Goal: Task Accomplishment & Management: Use online tool/utility

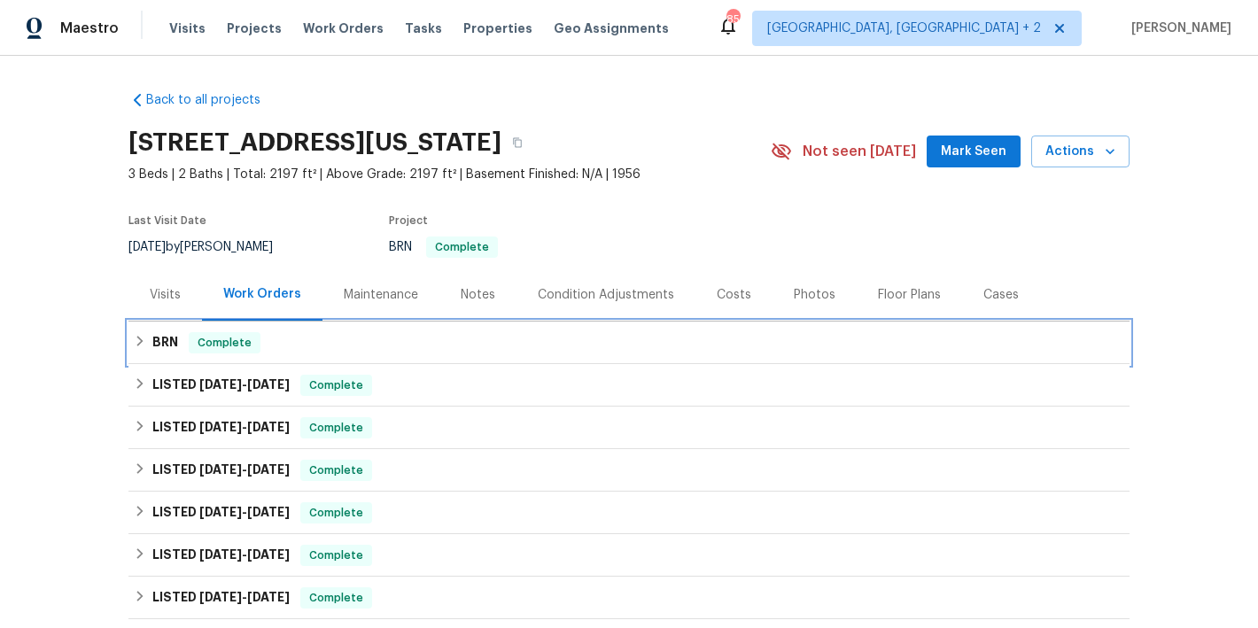
click at [389, 347] on div "BRN Complete" at bounding box center [629, 342] width 990 height 21
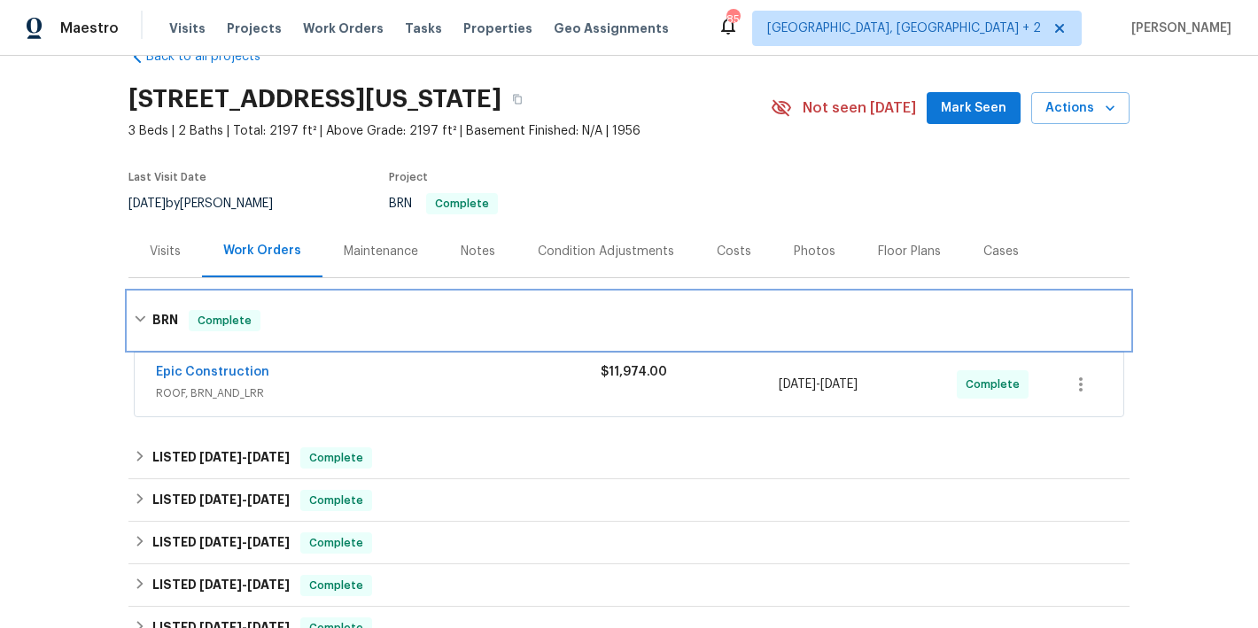
scroll to position [50, 0]
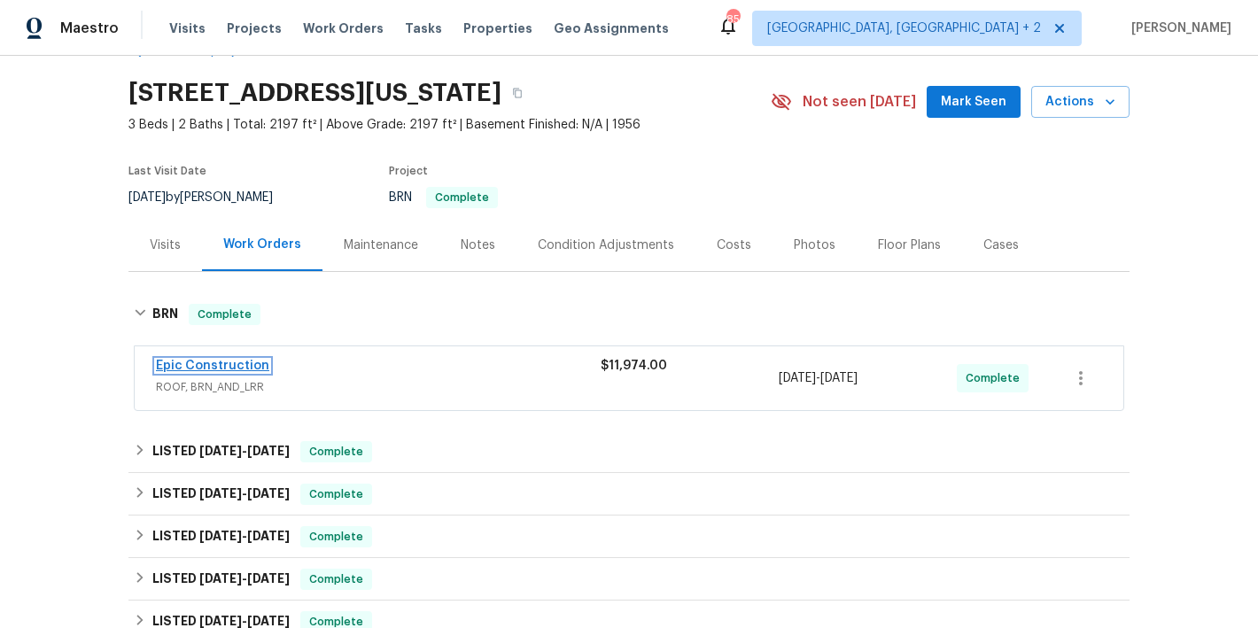
click at [200, 363] on link "Epic Construction" at bounding box center [212, 366] width 113 height 12
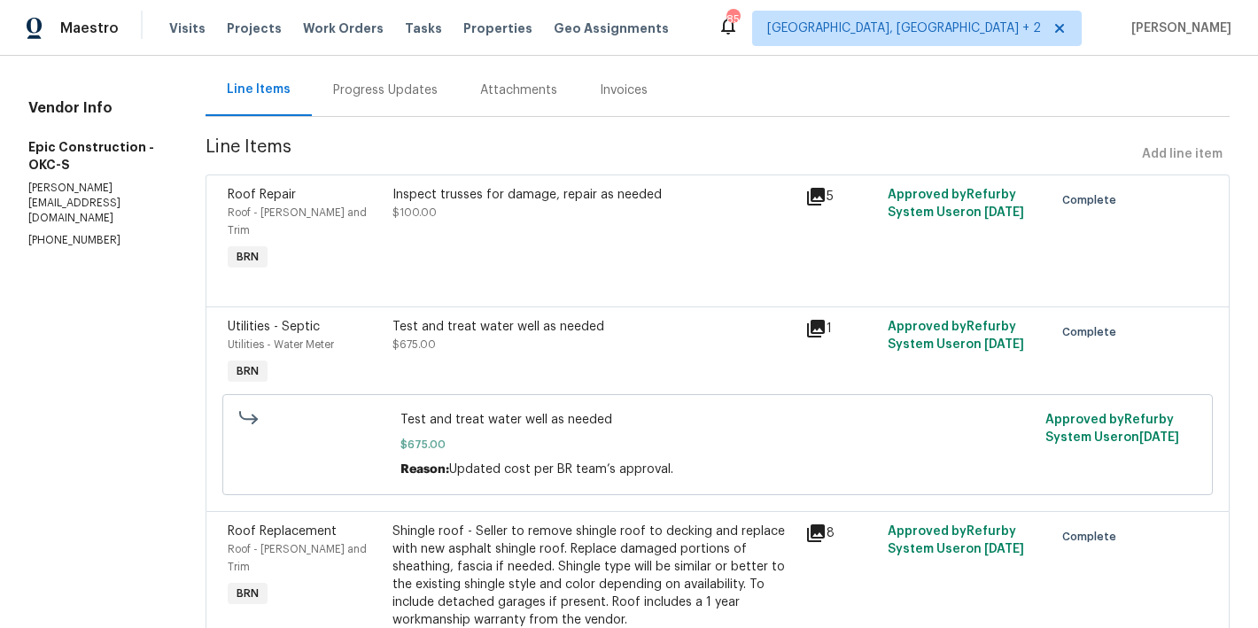
scroll to position [157, 0]
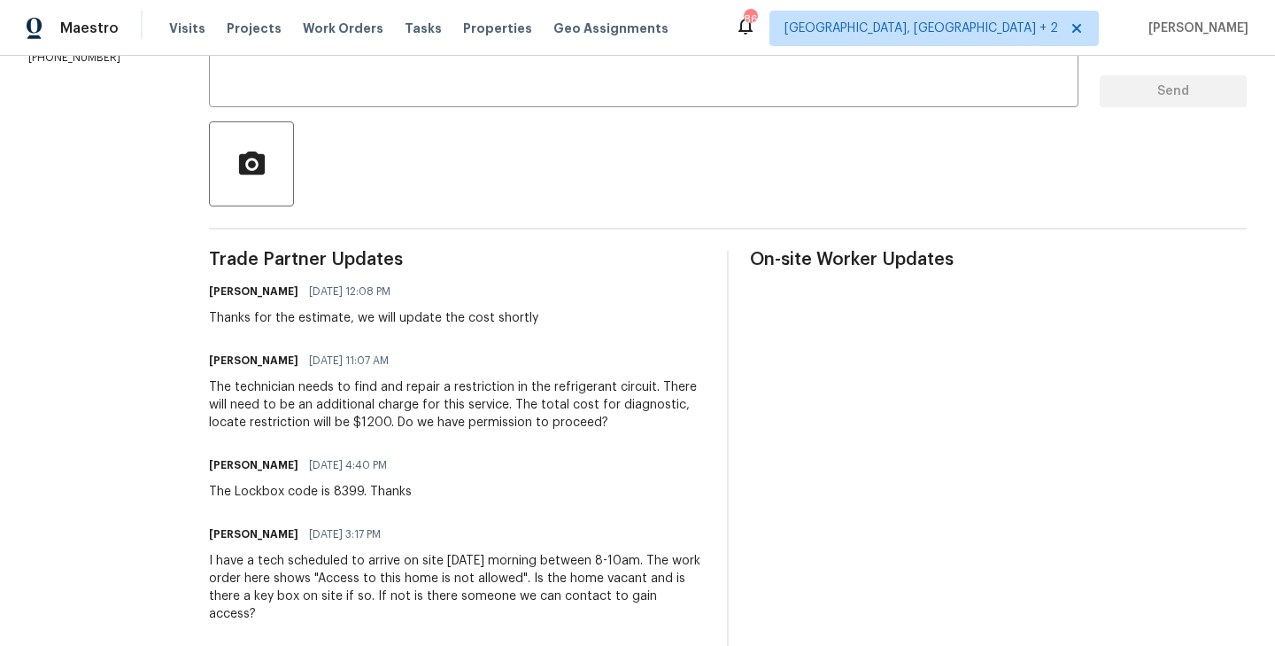
scroll to position [357, 0]
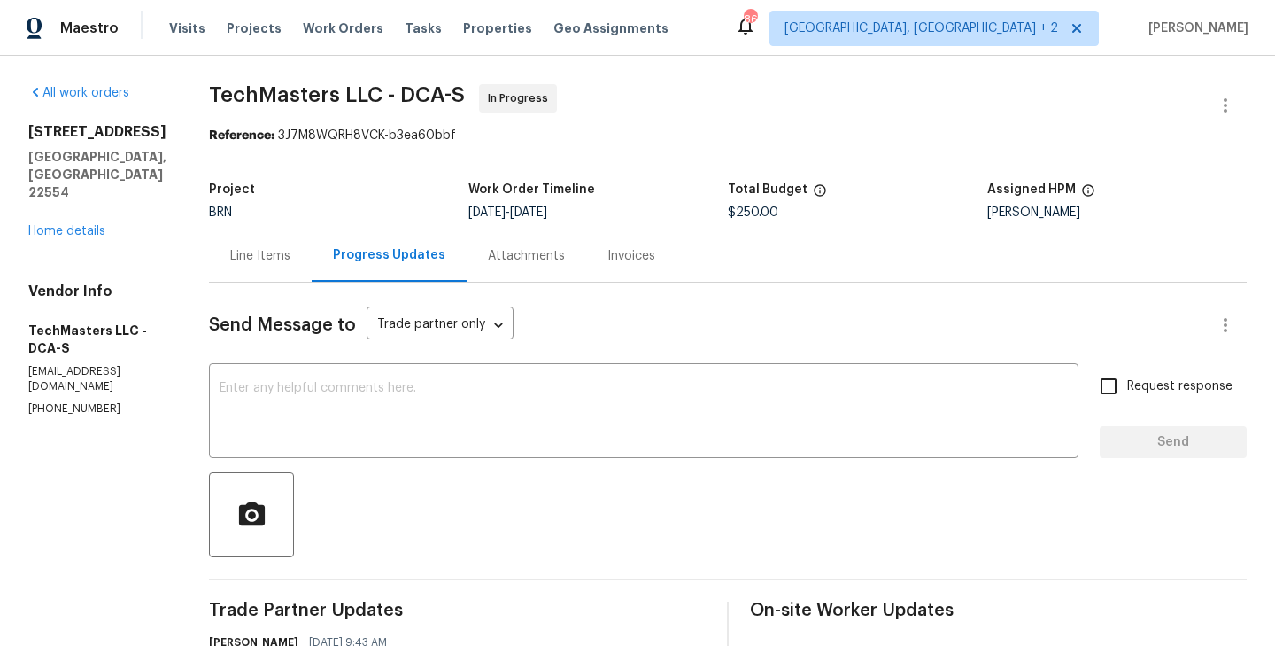
click at [325, 97] on span "TechMasters LLC - DCA-S" at bounding box center [337, 94] width 256 height 21
copy span "TechMasters LLC - DCA-S"
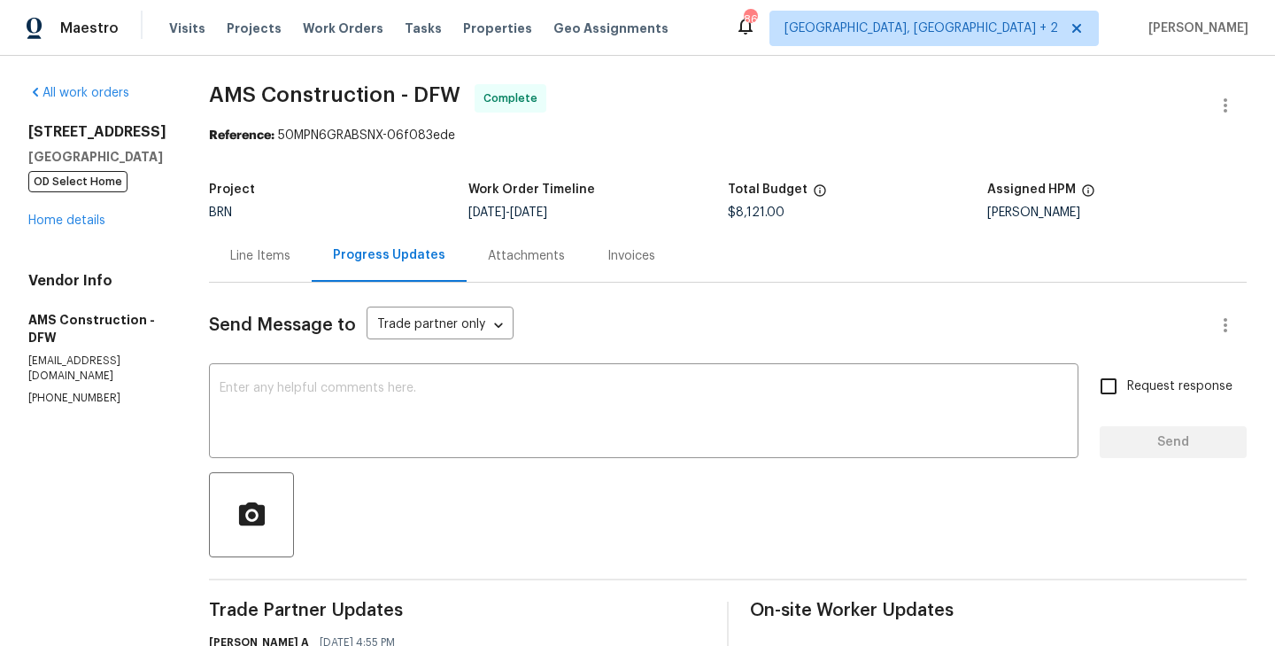
click at [238, 263] on div "Line Items" at bounding box center [260, 256] width 60 height 18
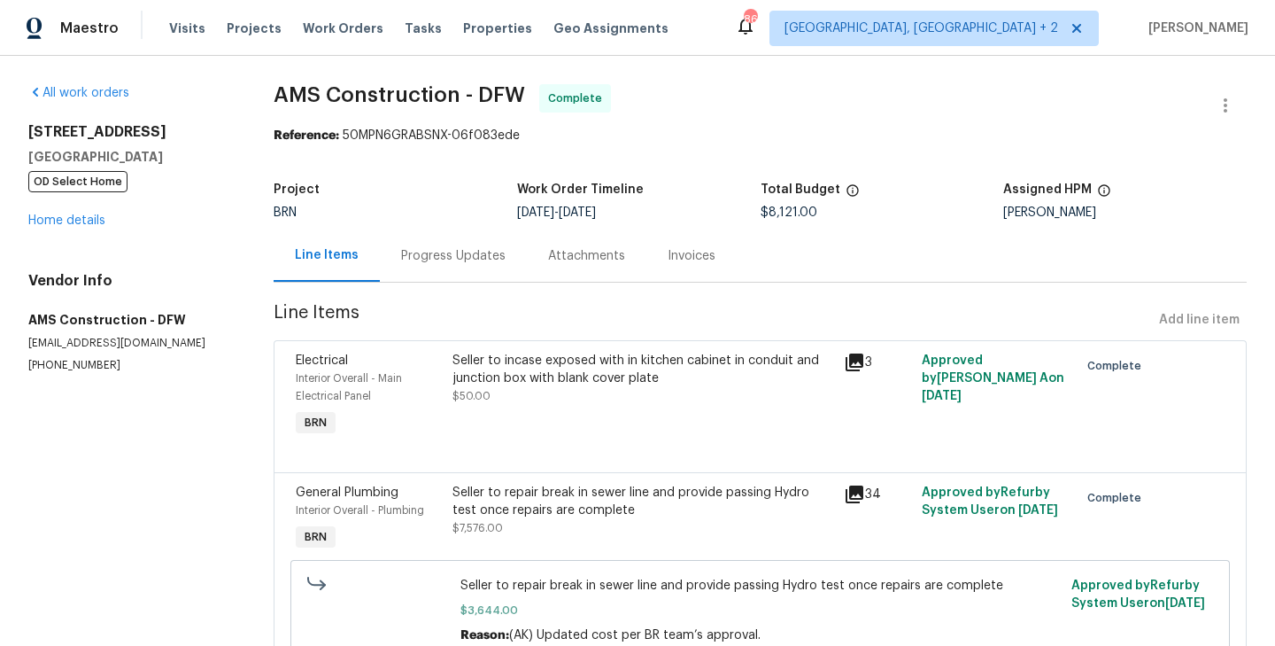
click at [452, 252] on div "Progress Updates" at bounding box center [453, 256] width 105 height 18
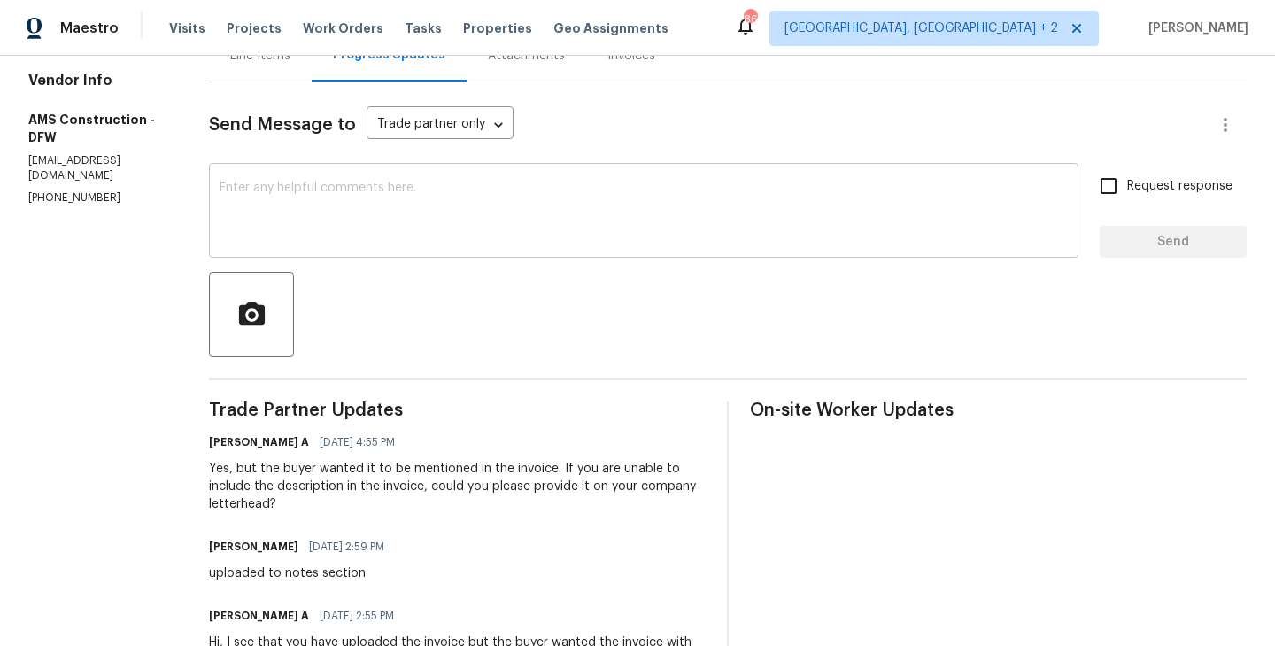
scroll to position [102, 0]
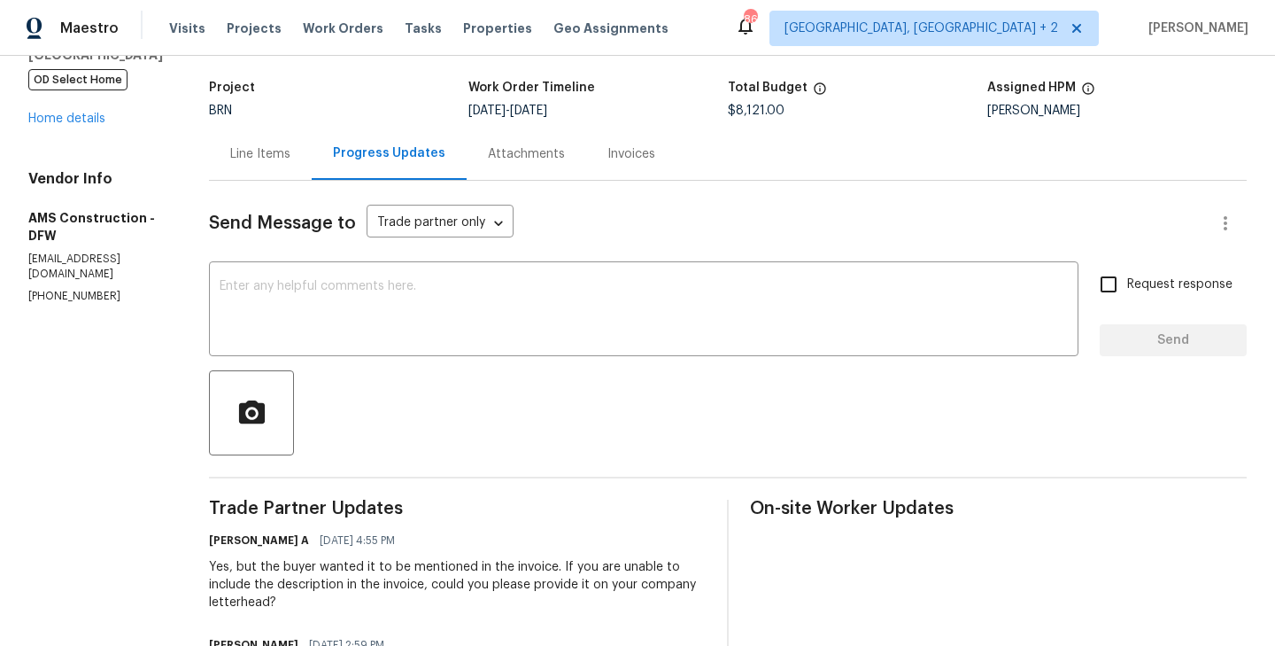
click at [608, 161] on div "Invoices" at bounding box center [632, 154] width 48 height 18
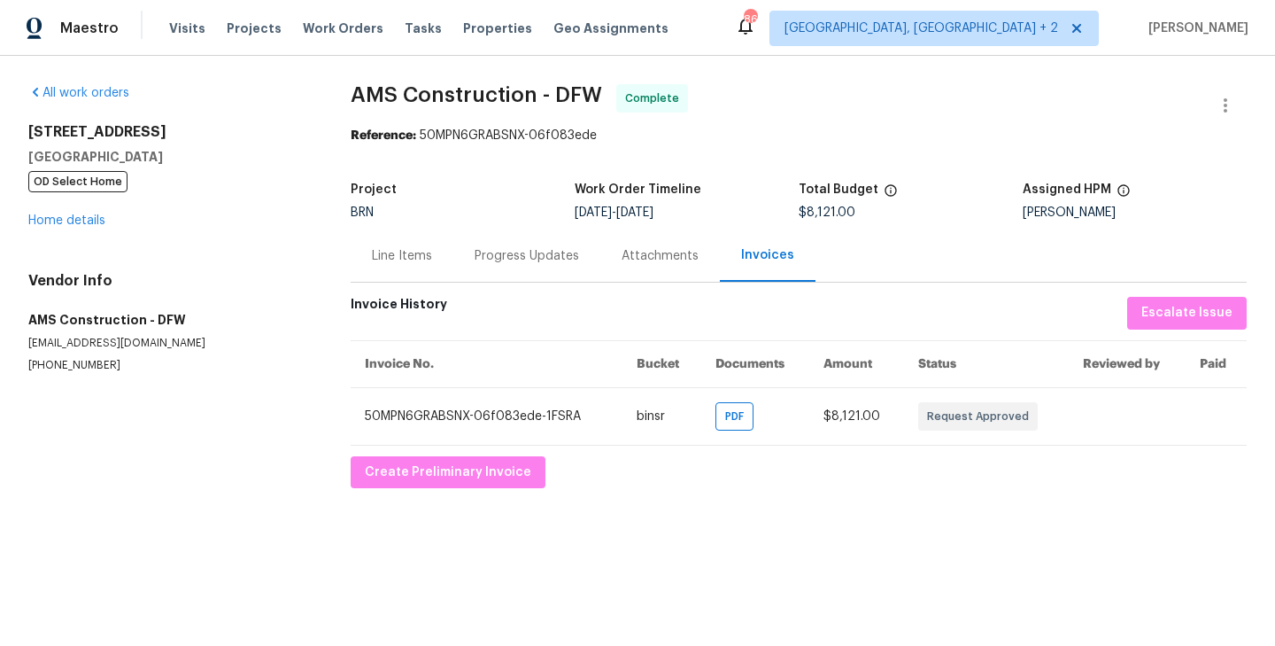
click at [530, 249] on div "Progress Updates" at bounding box center [527, 256] width 105 height 18
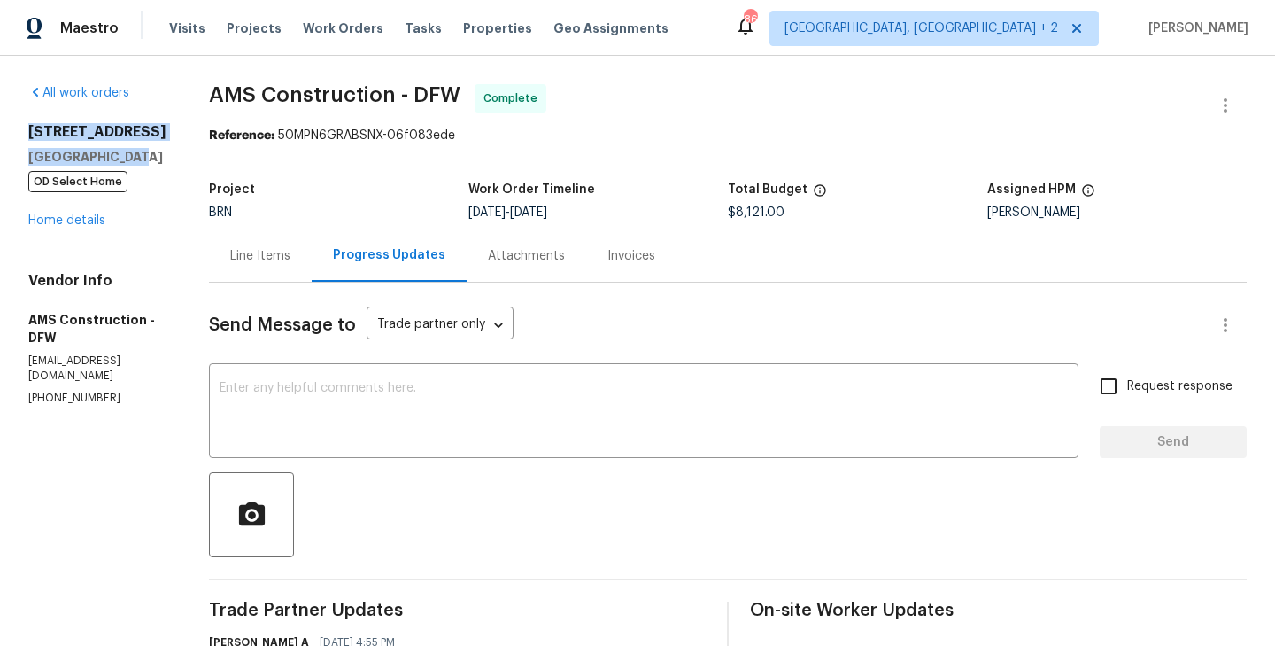
drag, startPoint x: 129, startPoint y: 175, endPoint x: 19, endPoint y: 132, distance: 118.9
copy div "811 Fawn Valley Dr Allen, TX 75002"
click at [604, 399] on textarea at bounding box center [644, 413] width 848 height 62
